Goal: Book appointment/travel/reservation

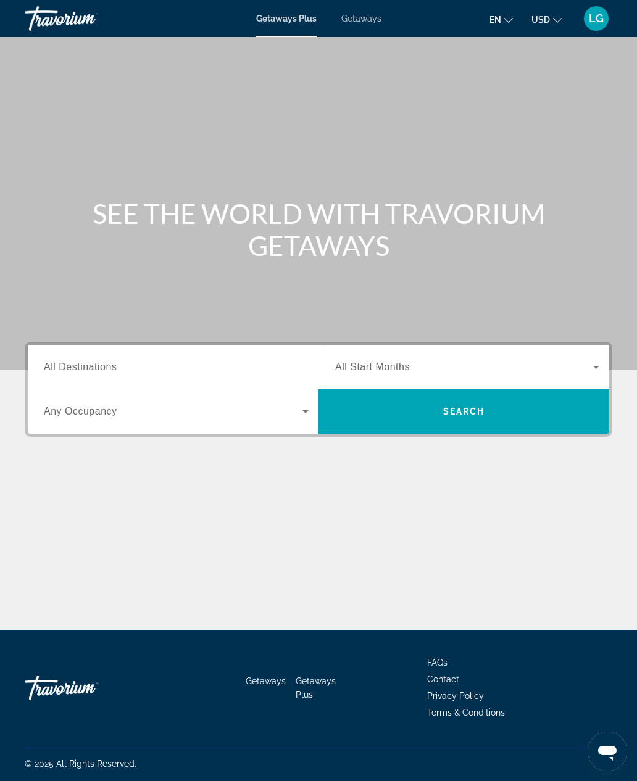
click at [363, 20] on span "Getaways" at bounding box center [361, 19] width 40 height 10
click at [110, 362] on span "All Destinations" at bounding box center [80, 367] width 73 height 10
click at [110, 362] on input "Destination All Destinations" at bounding box center [176, 367] width 265 height 15
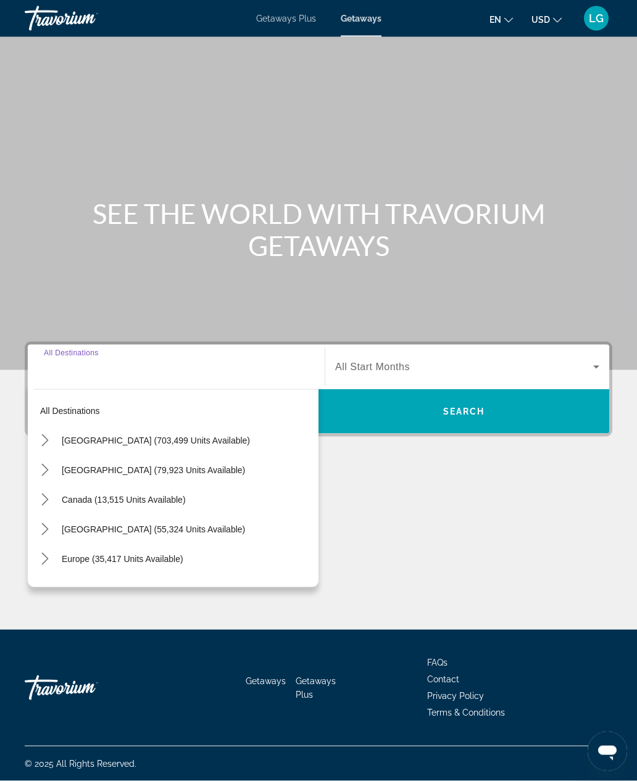
click at [170, 436] on span "[GEOGRAPHIC_DATA] (703,499 units available)" at bounding box center [156, 441] width 188 height 10
type input "**********"
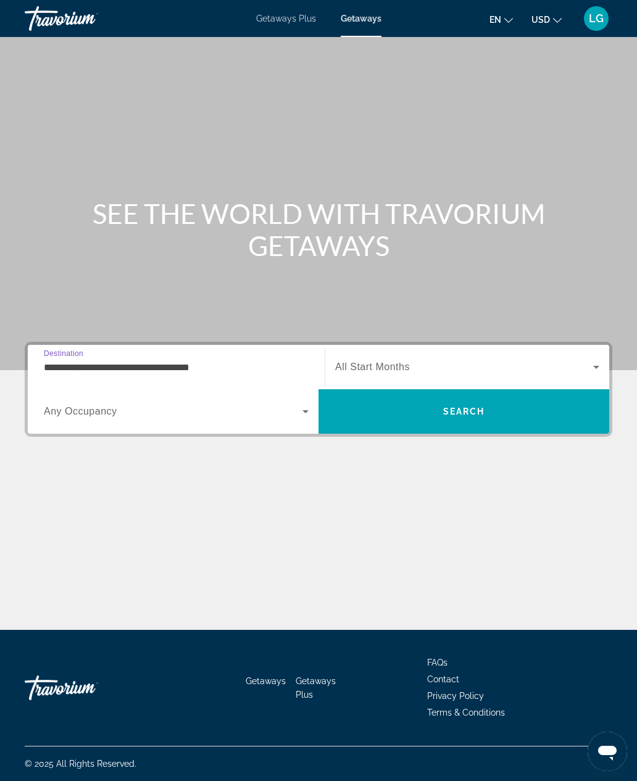
click at [487, 397] on span "Search" at bounding box center [463, 412] width 291 height 30
